Goal: Task Accomplishment & Management: Complete application form

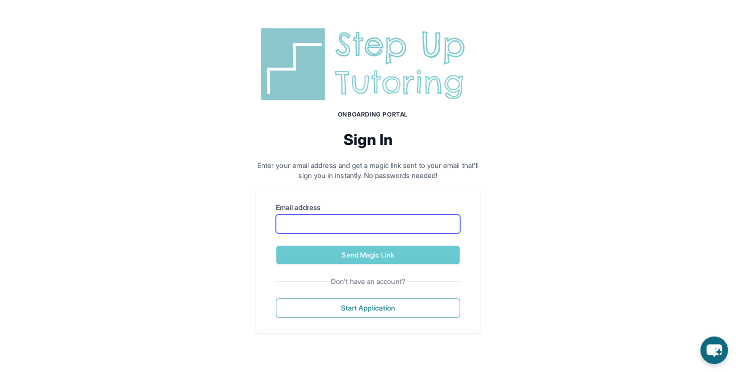
click at [359, 231] on input "Email address" at bounding box center [368, 224] width 184 height 19
type input "**********"
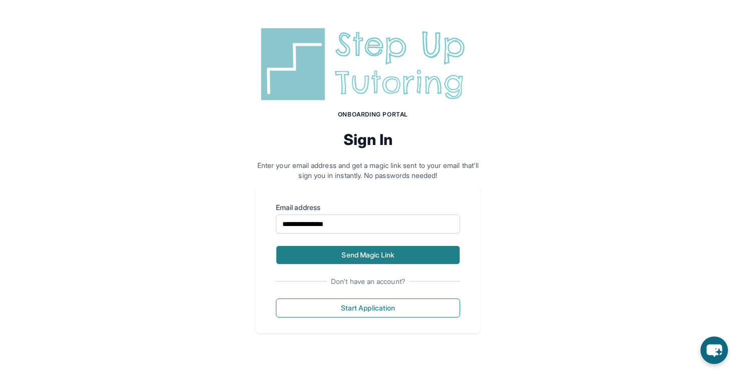
click at [354, 256] on button "Send Magic Link" at bounding box center [368, 255] width 184 height 19
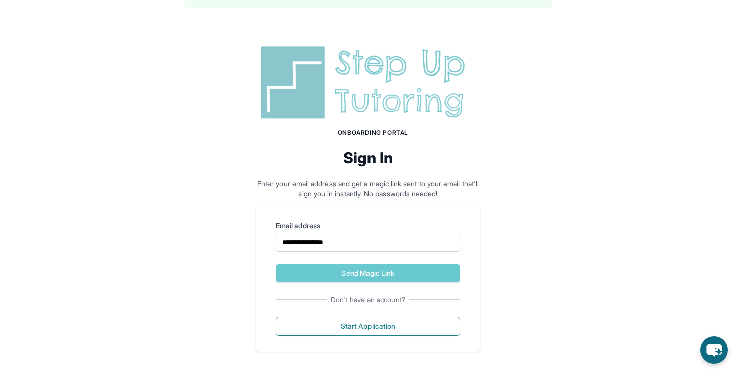
scroll to position [30, 0]
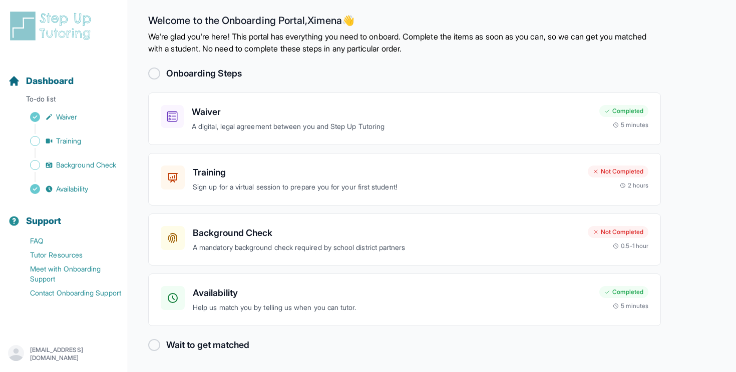
scroll to position [6, 0]
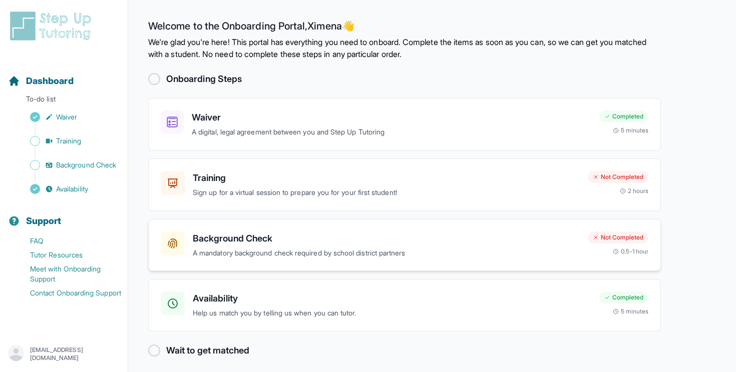
scroll to position [6, 0]
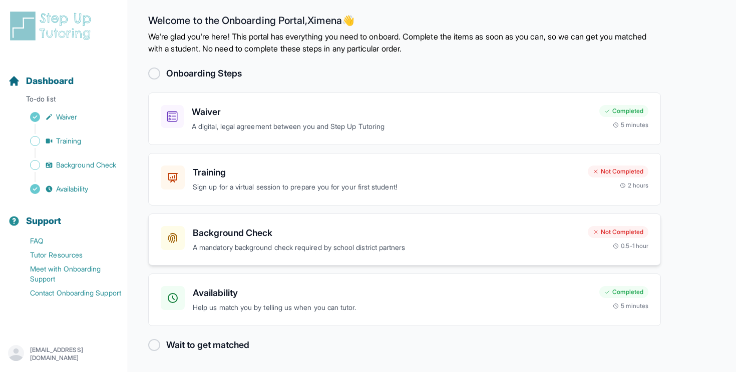
click at [314, 242] on div "Background Check A mandatory background check required by school district partn…" at bounding box center [386, 240] width 387 height 28
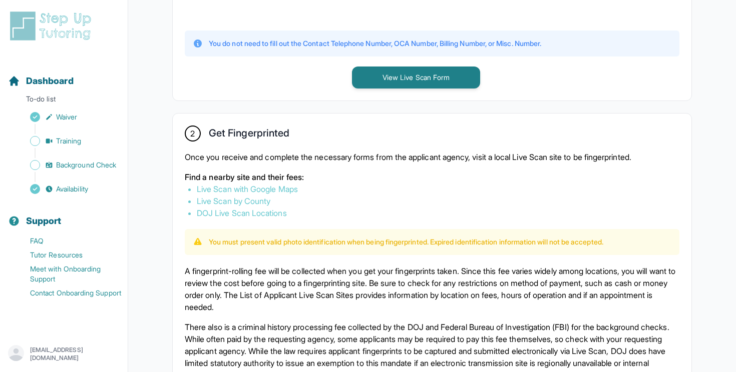
scroll to position [470, 0]
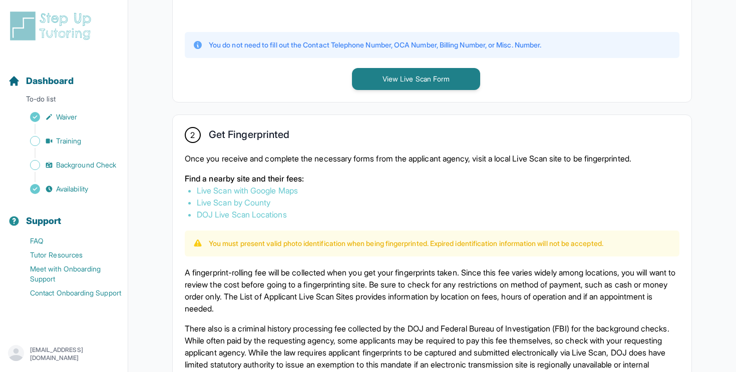
click at [256, 201] on link "Live Scan by County" at bounding box center [234, 203] width 74 height 10
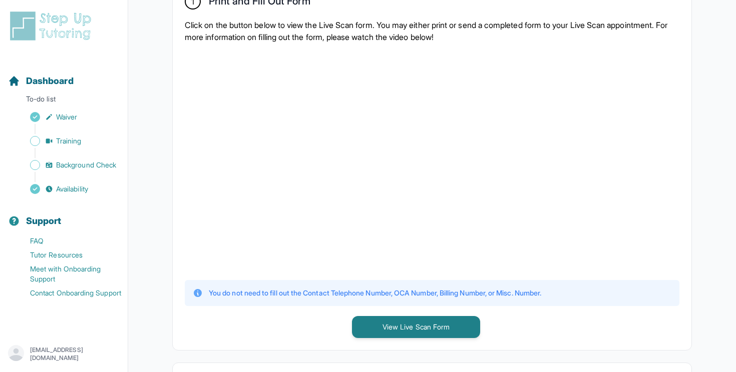
scroll to position [220, 0]
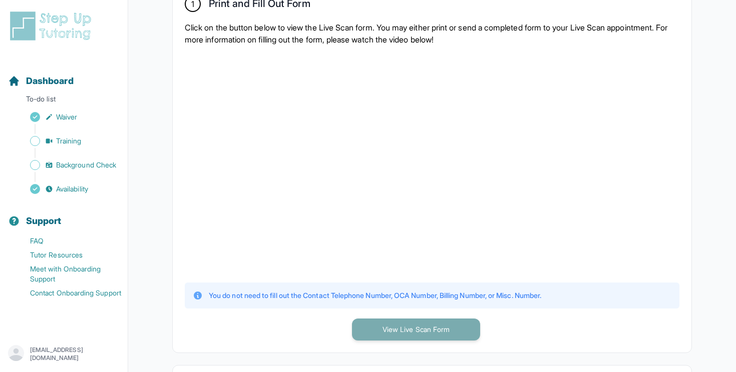
click at [400, 327] on button "View Live Scan Form" at bounding box center [416, 330] width 128 height 22
